Goal: Book appointment/travel/reservation

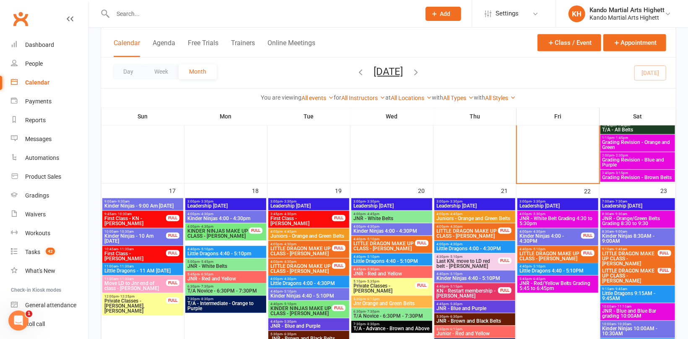
scroll to position [964, 0]
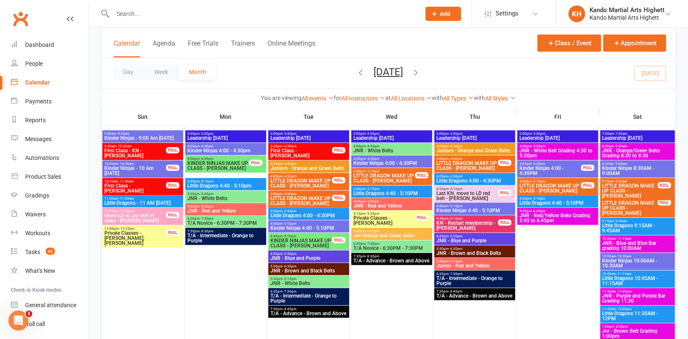
click at [629, 153] on span "JNR - Orange/Green Belts Grading 8:30 to 9:30" at bounding box center [637, 153] width 71 height 10
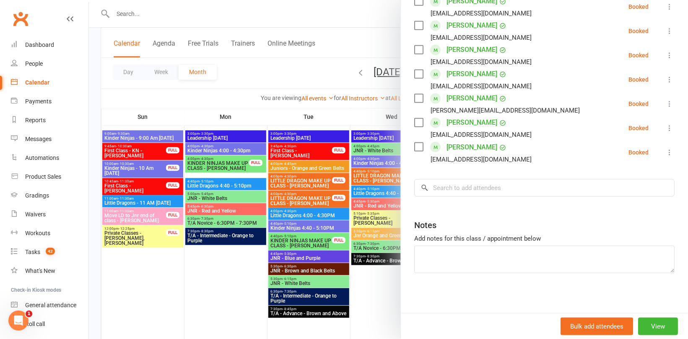
scroll to position [381, 0]
click at [465, 182] on input "search" at bounding box center [544, 187] width 260 height 18
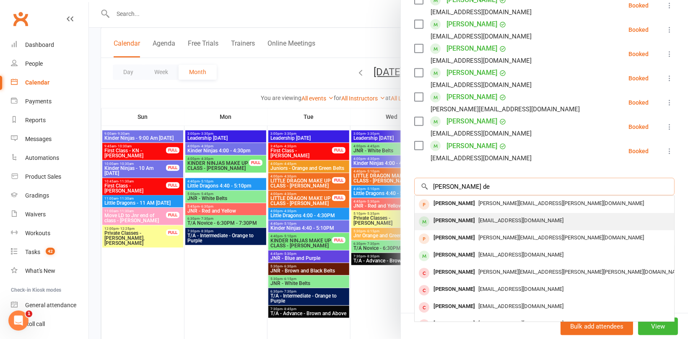
type input "[PERSON_NAME] de"
click at [465, 216] on div "[PERSON_NAME]" at bounding box center [454, 221] width 48 height 12
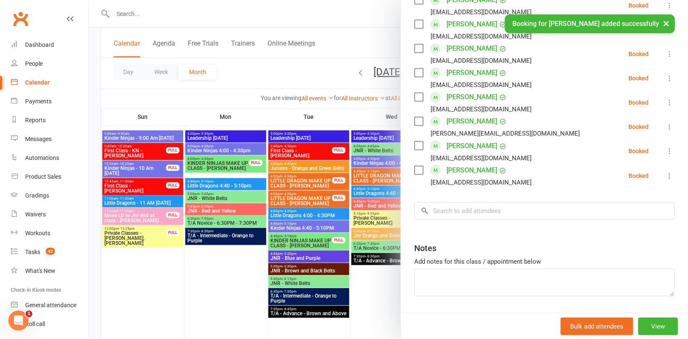
scroll to position [406, 0]
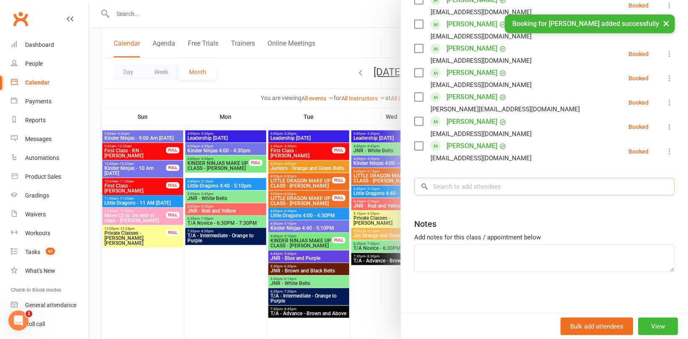
click at [453, 189] on input "search" at bounding box center [544, 187] width 260 height 18
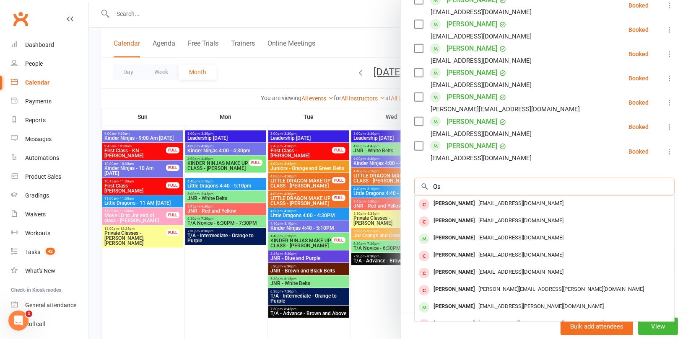
type input "O"
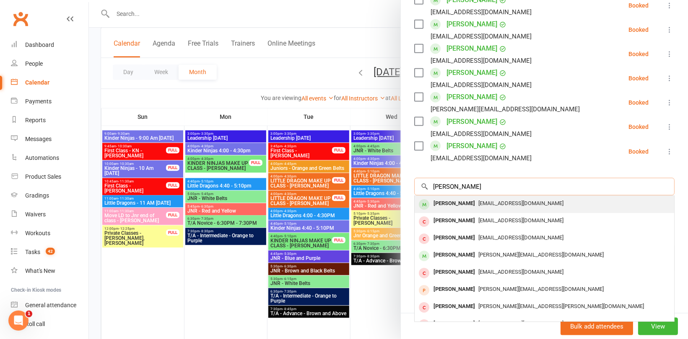
type input "[PERSON_NAME]"
click at [466, 202] on div "[PERSON_NAME]" at bounding box center [454, 204] width 48 height 12
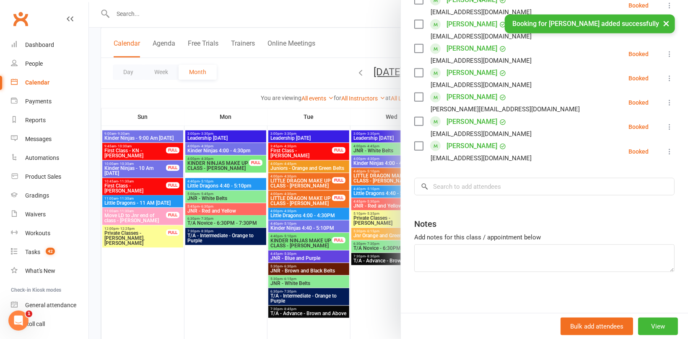
scroll to position [429, 0]
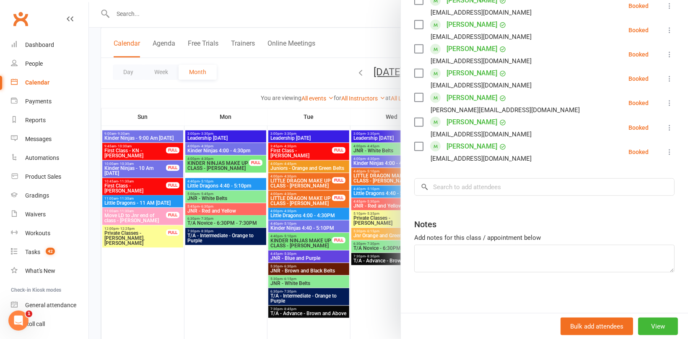
drag, startPoint x: 248, startPoint y: 80, endPoint x: 242, endPoint y: 74, distance: 9.5
click at [248, 80] on div at bounding box center [388, 169] width 599 height 339
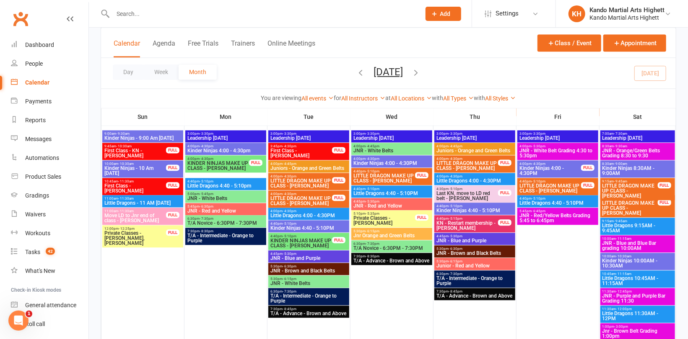
click at [534, 213] on span "JNR - Red/Yellow Belts Grading 5:45 to 6:45pm" at bounding box center [558, 218] width 78 height 10
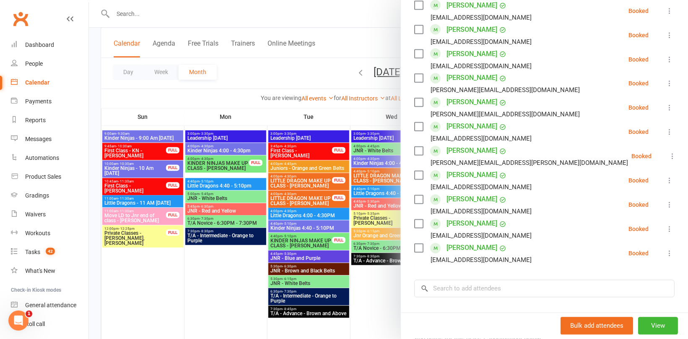
scroll to position [941, 0]
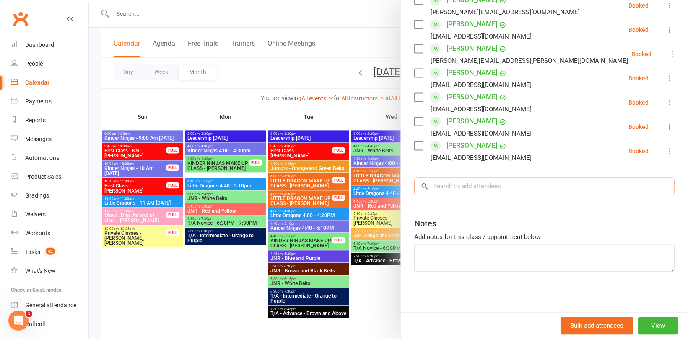
click at [473, 183] on input "search" at bounding box center [544, 187] width 260 height 18
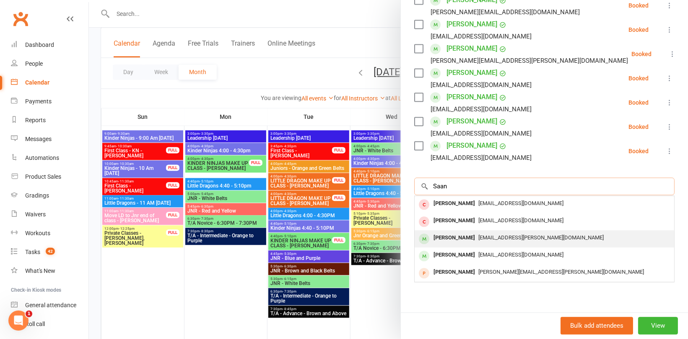
type input "Saan"
click at [469, 239] on div "[PERSON_NAME]" at bounding box center [454, 238] width 48 height 12
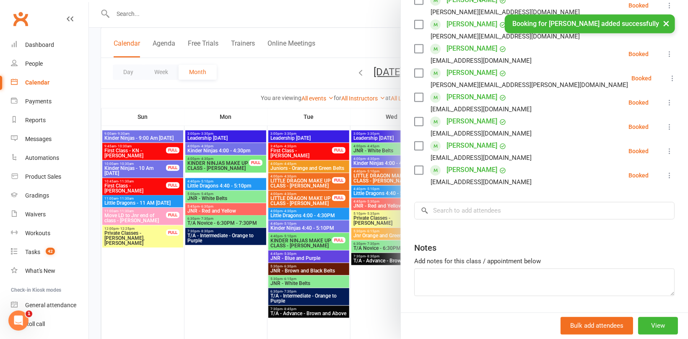
scroll to position [965, 0]
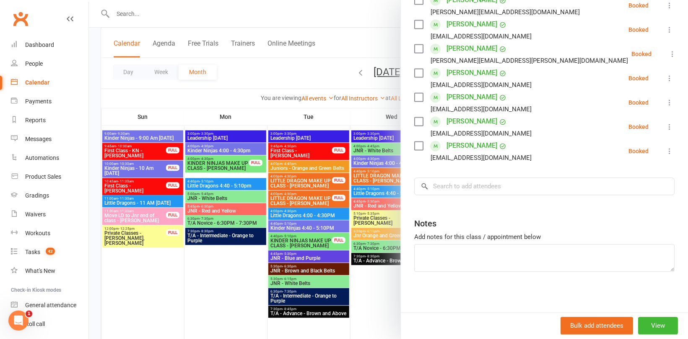
click at [262, 76] on div at bounding box center [388, 169] width 599 height 339
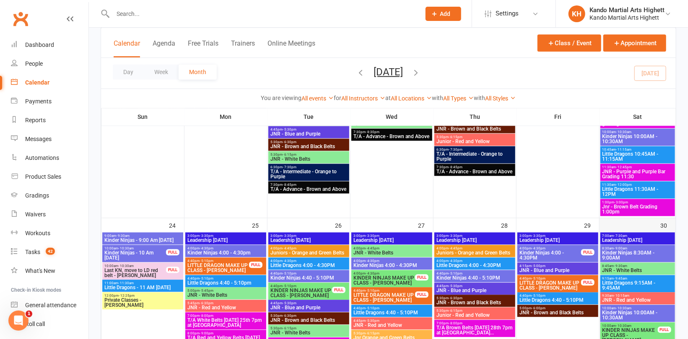
scroll to position [1089, 0]
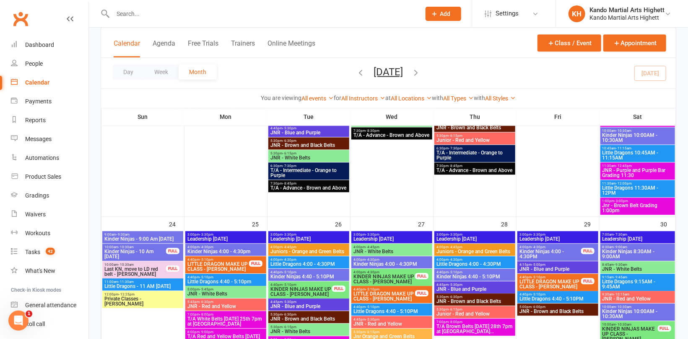
click at [630, 168] on span "JNR - Purple and Purple Bar Grading 11:30" at bounding box center [637, 173] width 71 height 10
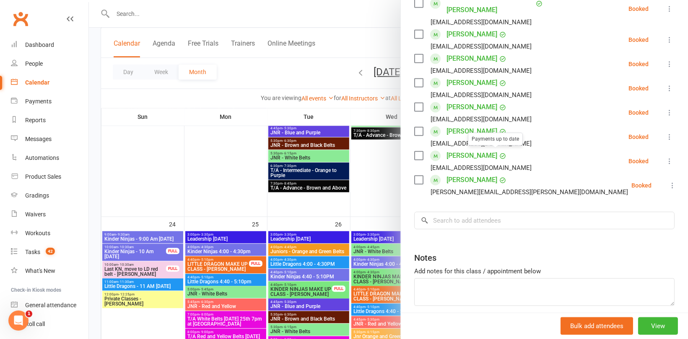
scroll to position [308, 0]
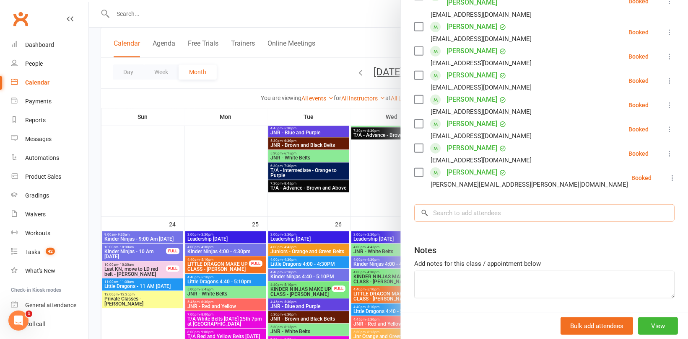
click at [471, 204] on input "search" at bounding box center [544, 213] width 260 height 18
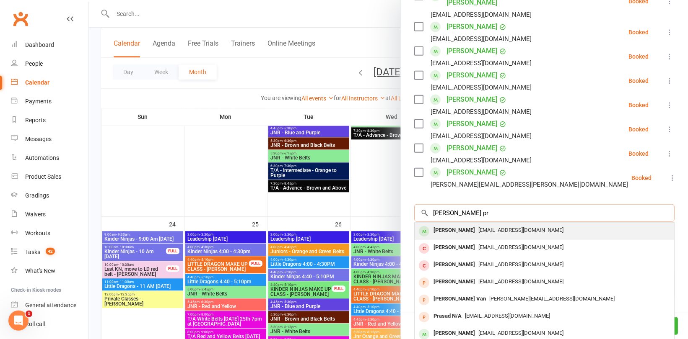
type input "[PERSON_NAME] pr"
click at [478, 227] on span "[EMAIL_ADDRESS][DOMAIN_NAME]" at bounding box center [520, 230] width 85 height 6
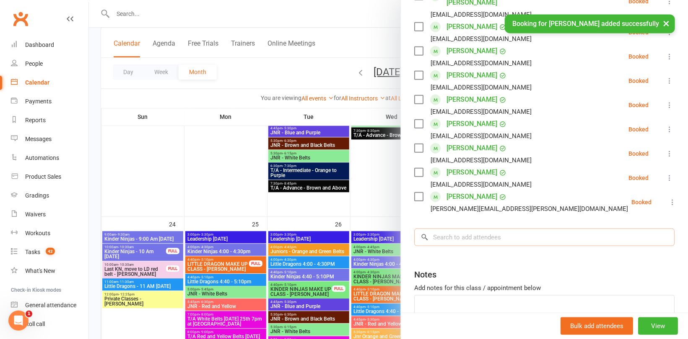
click at [437, 229] on input "search" at bounding box center [544, 238] width 260 height 18
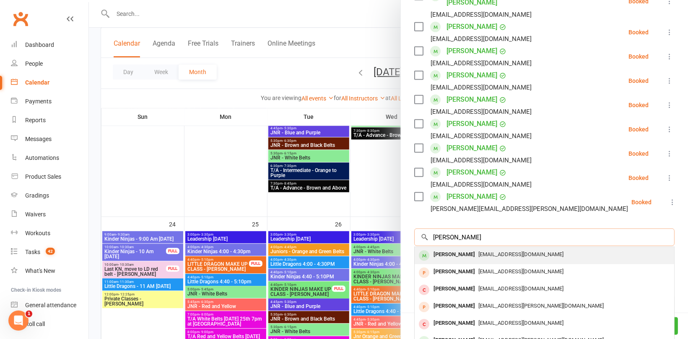
type input "[PERSON_NAME]"
click at [467, 249] on div "[PERSON_NAME]" at bounding box center [454, 255] width 48 height 12
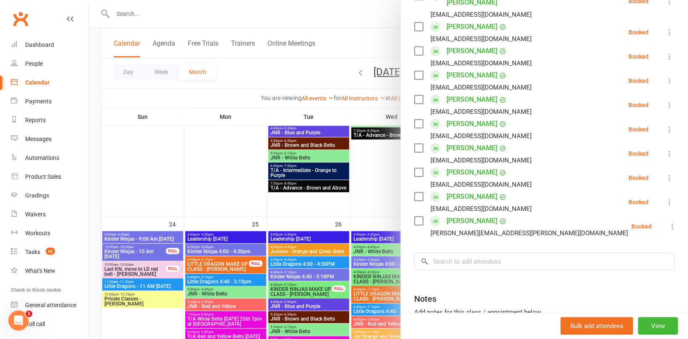
click at [202, 133] on div at bounding box center [388, 169] width 599 height 339
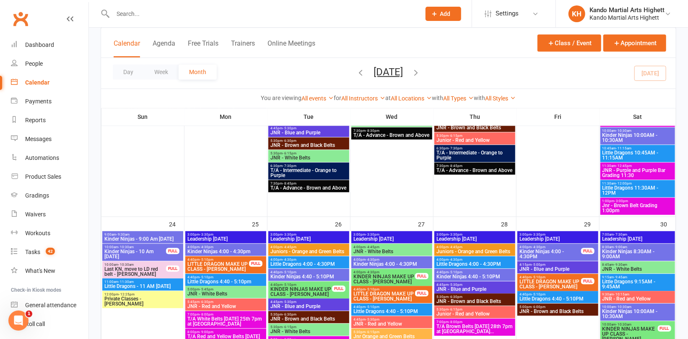
scroll to position [1006, 0]
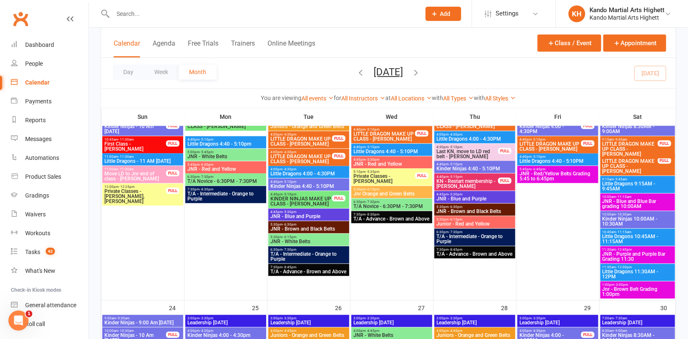
click at [614, 204] on span "JNR - Blue and Blue Bar grading 10:00AM" at bounding box center [637, 204] width 71 height 10
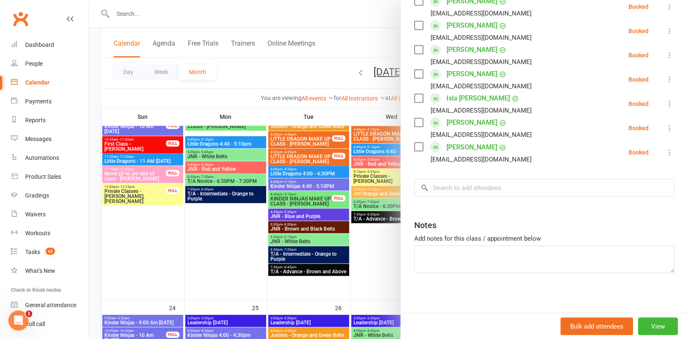
scroll to position [381, 0]
click at [461, 186] on input "search" at bounding box center [544, 187] width 260 height 18
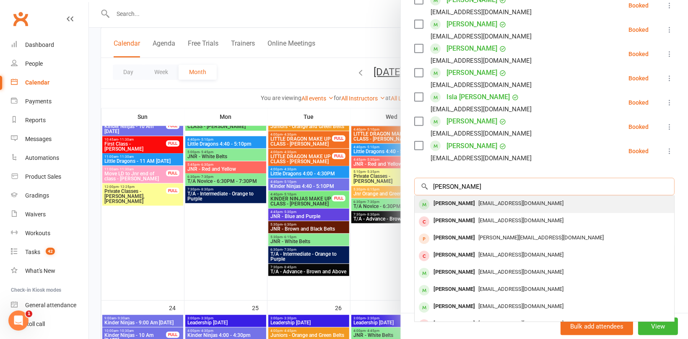
type input "[PERSON_NAME]"
click at [474, 201] on div "[PERSON_NAME]" at bounding box center [454, 204] width 48 height 12
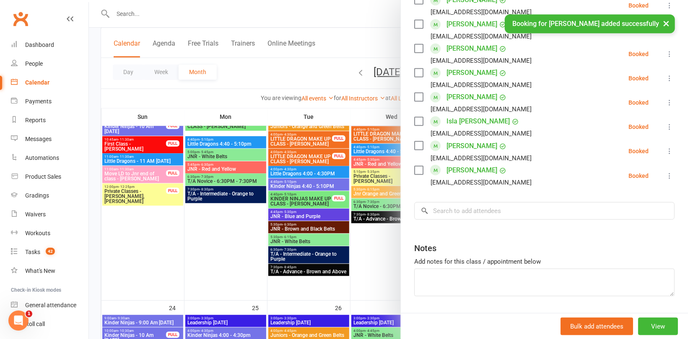
click at [267, 80] on div at bounding box center [388, 169] width 599 height 339
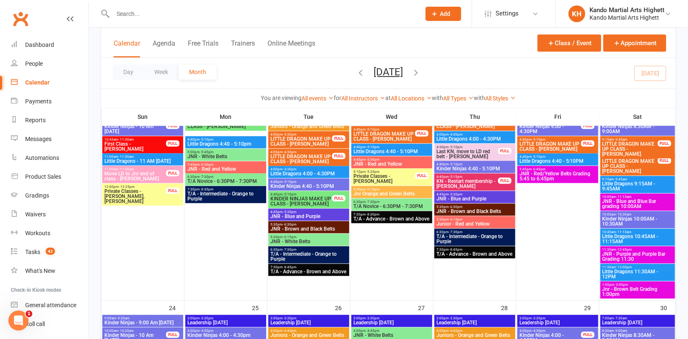
click at [421, 70] on icon "button" at bounding box center [415, 71] width 9 height 9
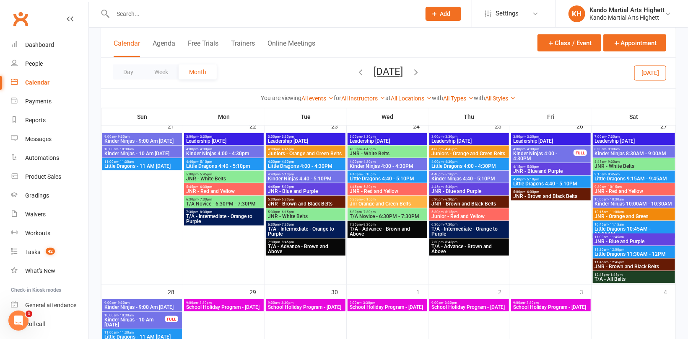
scroll to position [622, 0]
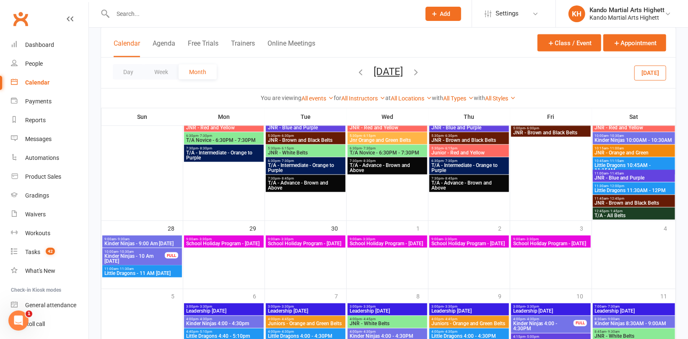
click at [377, 248] on div "9:00am - 3:30pm School Holiday Program - [DATE]" at bounding box center [387, 242] width 80 height 12
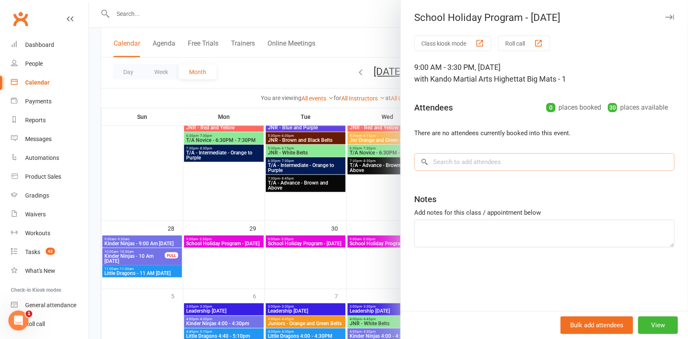
click at [460, 159] on input "search" at bounding box center [544, 162] width 260 height 18
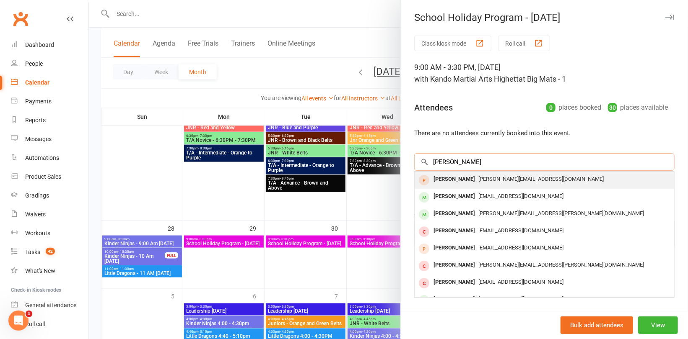
type input "[PERSON_NAME]"
click at [478, 182] on span "[PERSON_NAME][EMAIL_ADDRESS][DOMAIN_NAME]" at bounding box center [540, 179] width 125 height 6
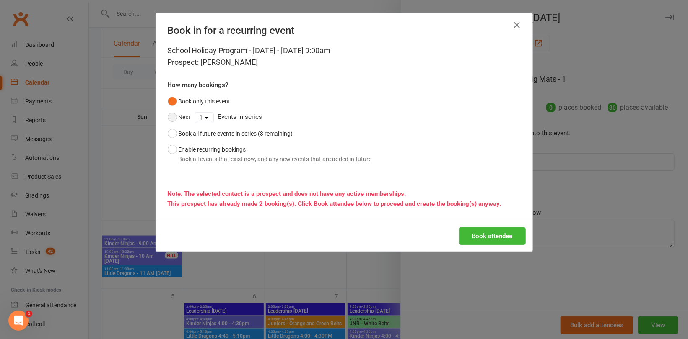
click at [181, 117] on button "Next" at bounding box center [179, 117] width 23 height 16
click at [201, 117] on select "1 2 3" at bounding box center [204, 118] width 18 height 10
select select "1"
click at [195, 113] on select "1 2 3" at bounding box center [204, 118] width 18 height 10
click at [482, 234] on button "Book attendee" at bounding box center [492, 237] width 67 height 18
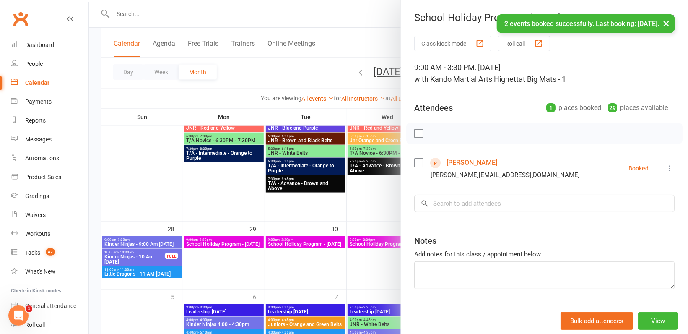
drag, startPoint x: 470, startPoint y: 301, endPoint x: 411, endPoint y: 271, distance: 66.0
click at [468, 300] on div "Class kiosk mode Roll call 9:00 AM - 3:30 PM, [DATE] with Kando Martial Arts Hi…" at bounding box center [544, 183] width 287 height 295
click at [365, 207] on div at bounding box center [388, 167] width 599 height 334
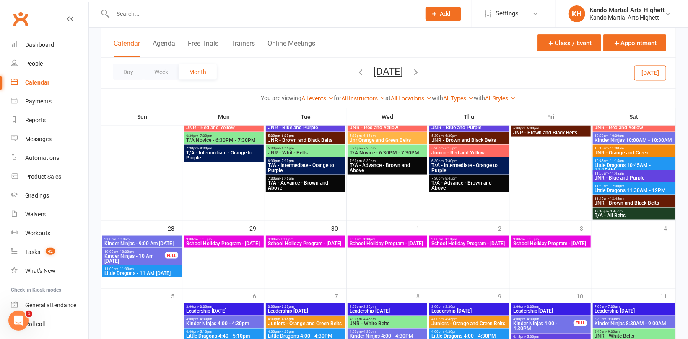
click at [460, 241] on span "School Holiday Program - [DATE]" at bounding box center [469, 243] width 76 height 5
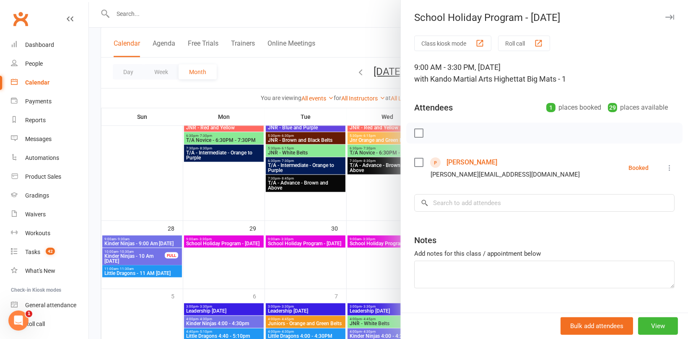
click at [365, 211] on div at bounding box center [388, 169] width 599 height 339
